Goal: Transaction & Acquisition: Book appointment/travel/reservation

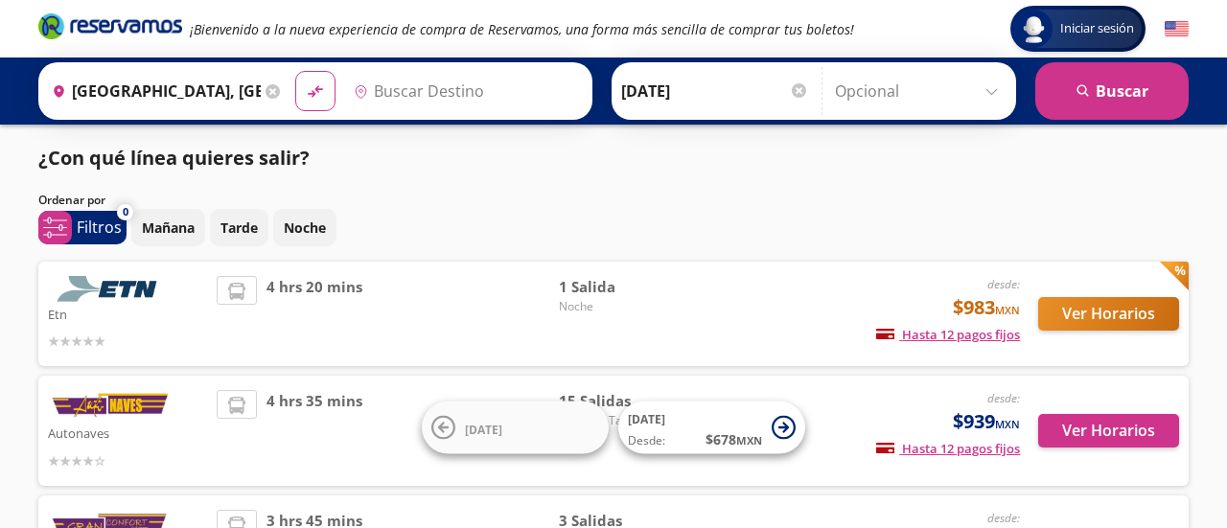
type input "[GEOGRAPHIC_DATA][PERSON_NAME], [GEOGRAPHIC_DATA][PERSON_NAME]"
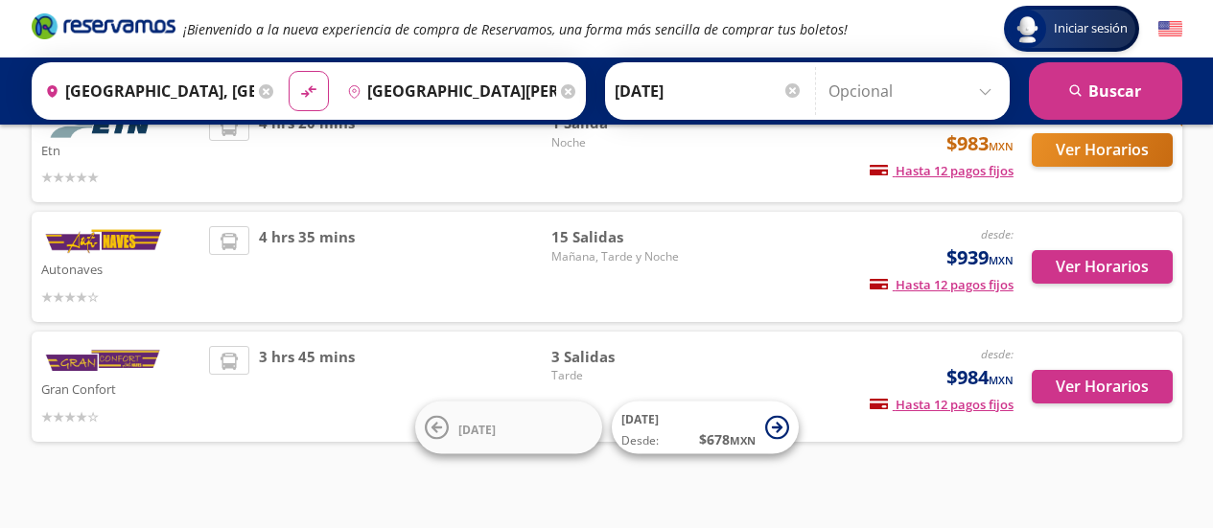
scroll to position [173, 0]
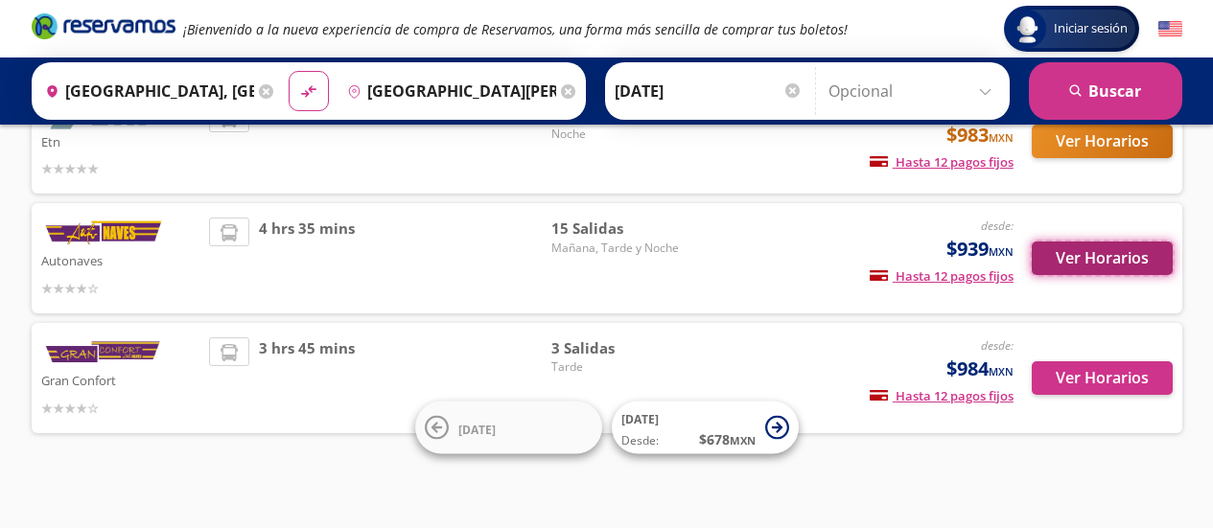
click at [1071, 257] on button "Ver Horarios" at bounding box center [1102, 259] width 141 height 34
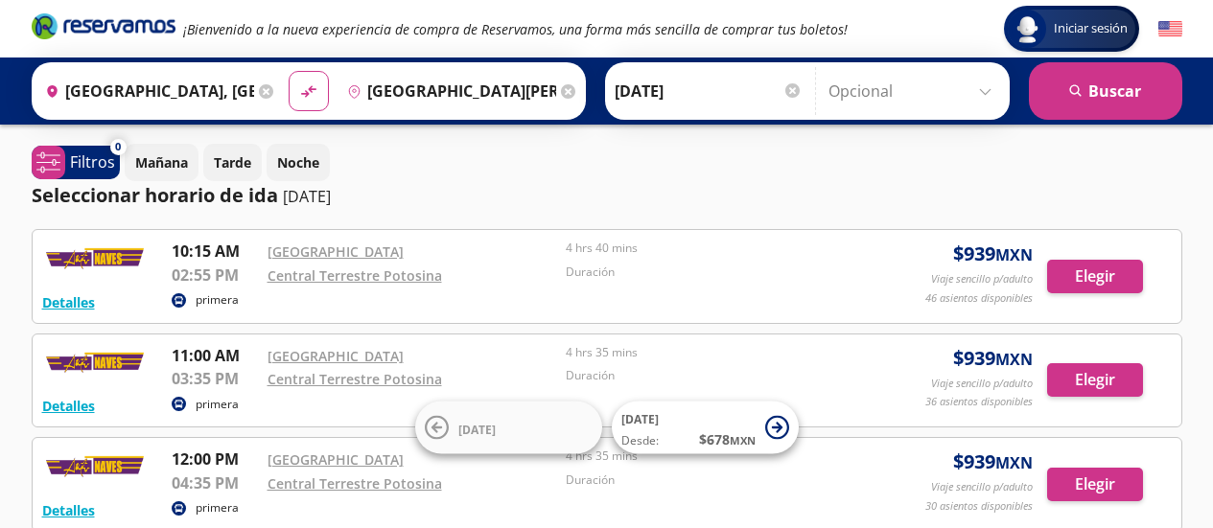
click at [851, 187] on div "Seleccionar horario de ida [DATE]" at bounding box center [607, 195] width 1151 height 29
click at [521, 494] on div "Central Terrestre Potosina" at bounding box center [413, 483] width 290 height 23
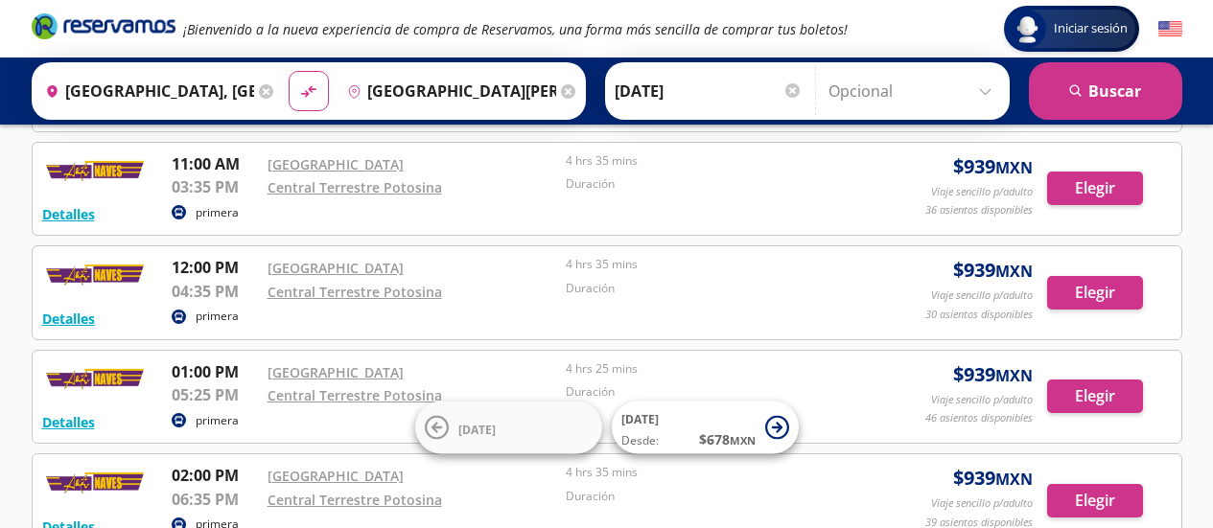
scroll to position [288, 0]
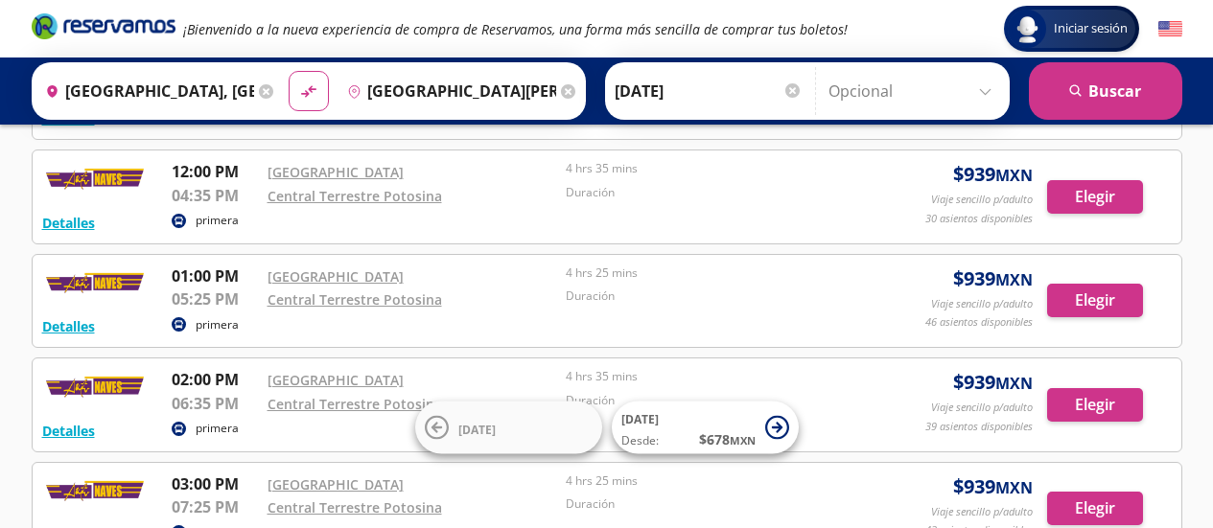
click at [757, 193] on p "Duración" at bounding box center [711, 192] width 290 height 17
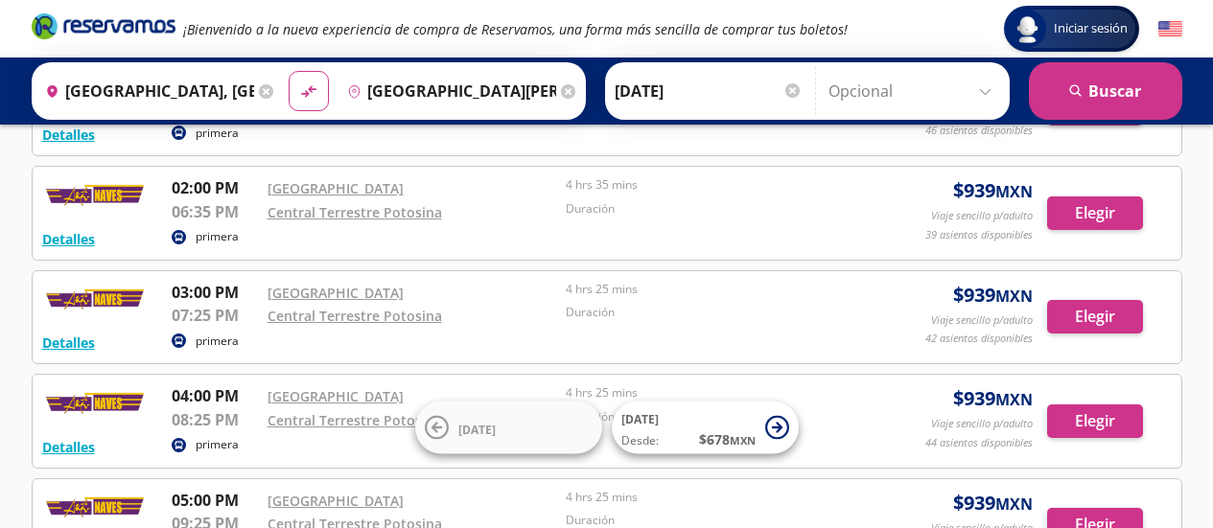
scroll to position [0, 0]
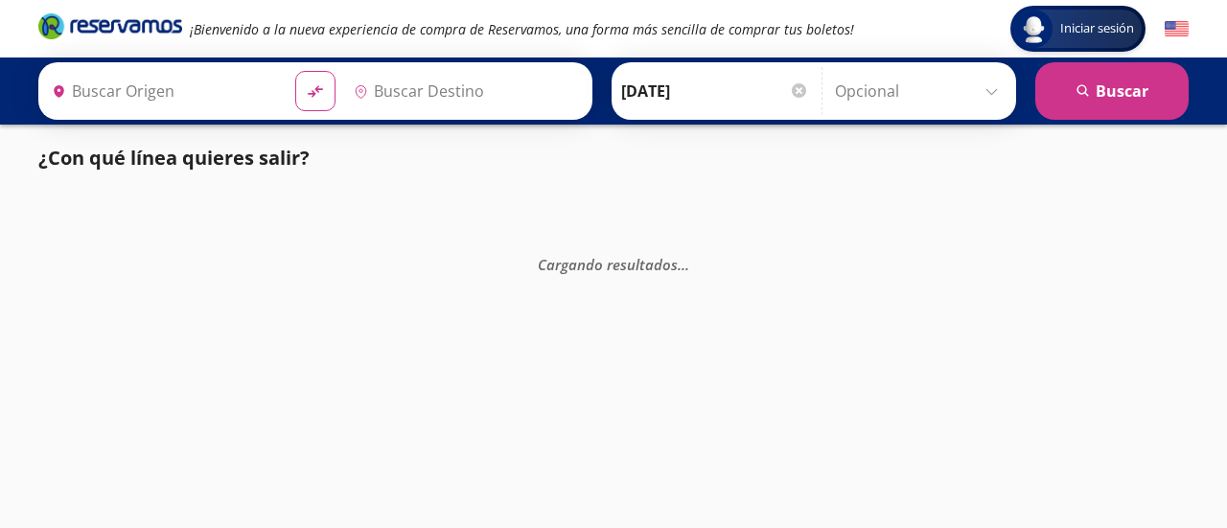
type input "Guadalajara, Jalisco"
type input "Sahuayo, Michoacán"
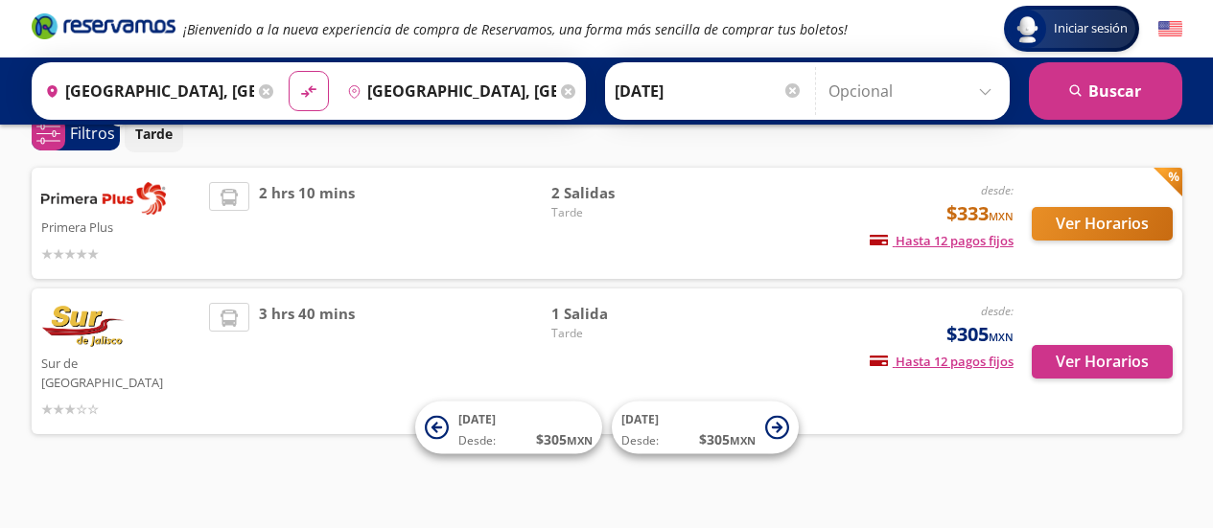
scroll to position [87, 0]
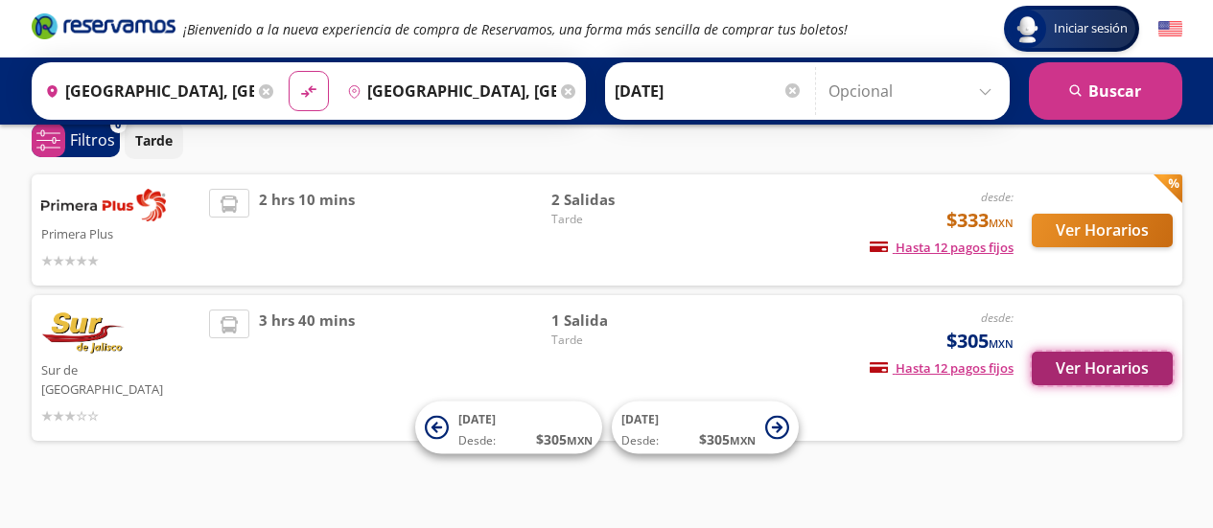
click at [1073, 352] on button "Ver Horarios" at bounding box center [1102, 369] width 141 height 34
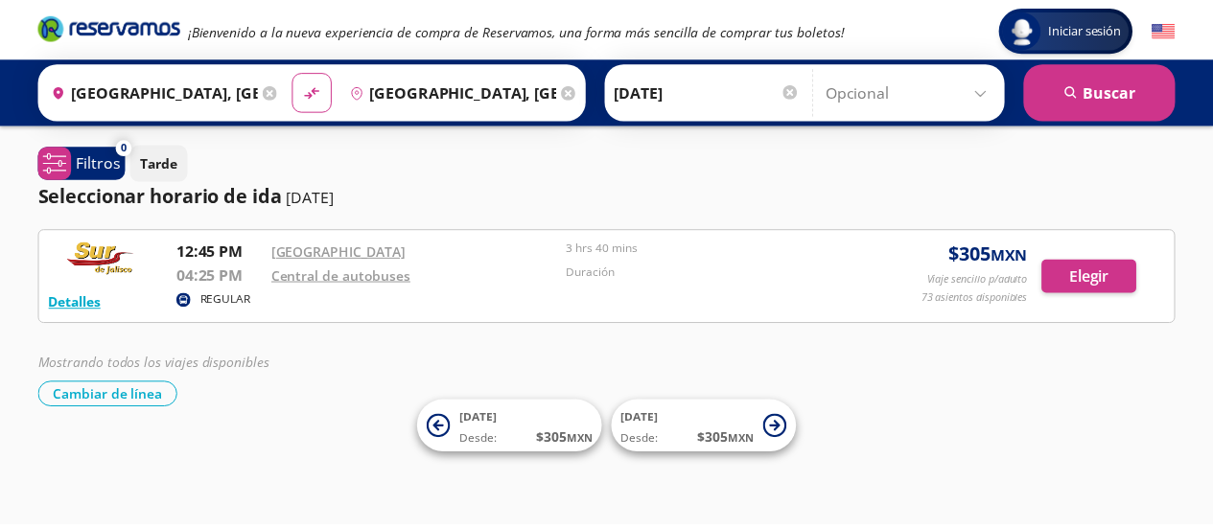
scroll to position [87, 0]
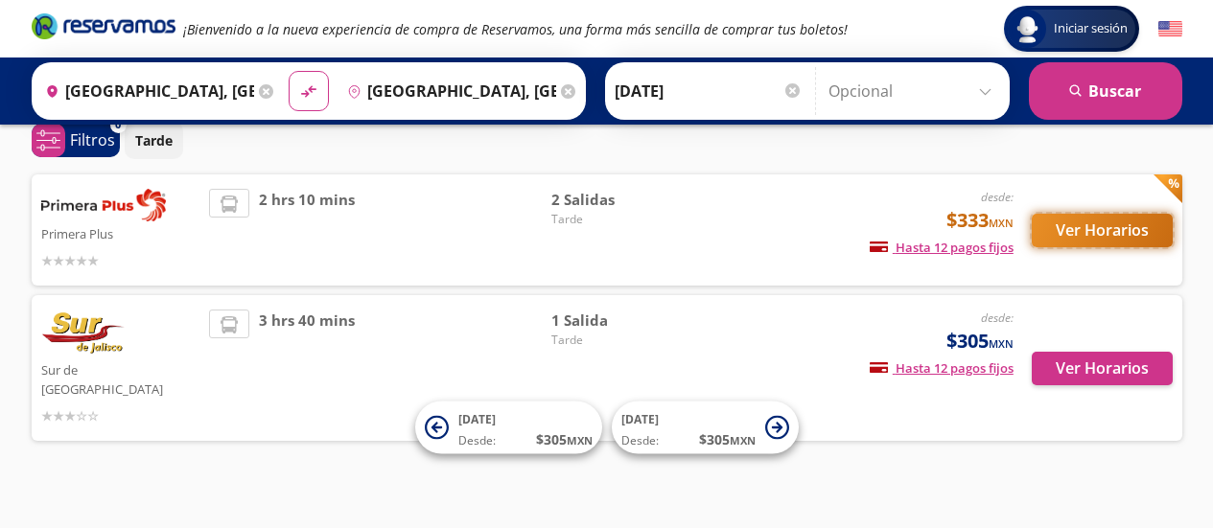
click at [1115, 236] on button "Ver Horarios" at bounding box center [1102, 231] width 141 height 34
